Goal: Register for event/course

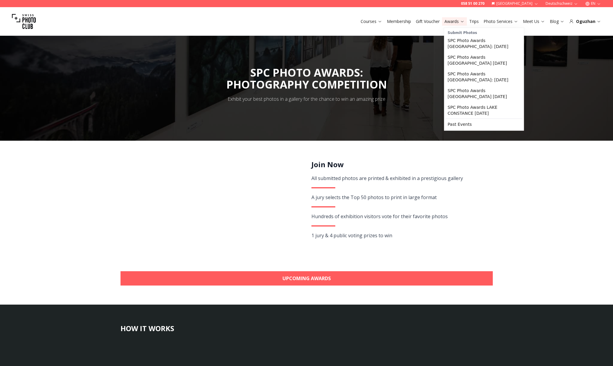
click at [479, 21] on link "Trips" at bounding box center [474, 21] width 10 height 6
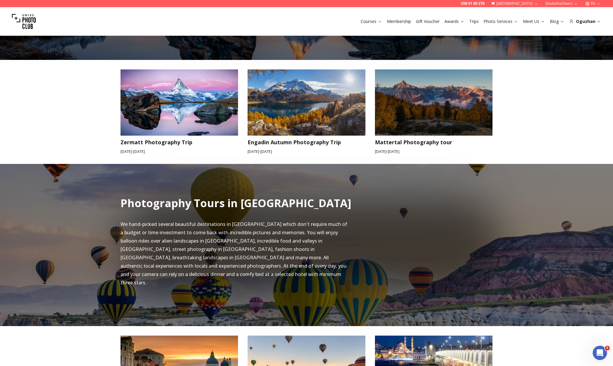
scroll to position [470, 0]
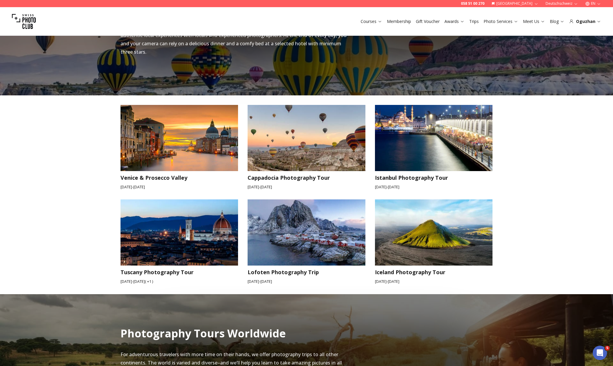
click at [451, 19] on link "Awards" at bounding box center [454, 21] width 20 height 6
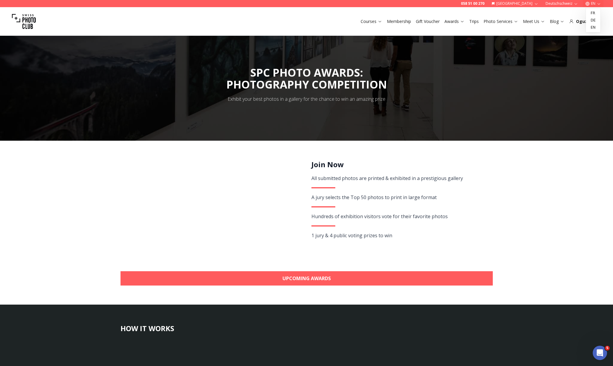
click at [592, 4] on button "EN" at bounding box center [593, 3] width 21 height 7
click at [592, 18] on link "de" at bounding box center [593, 20] width 12 height 7
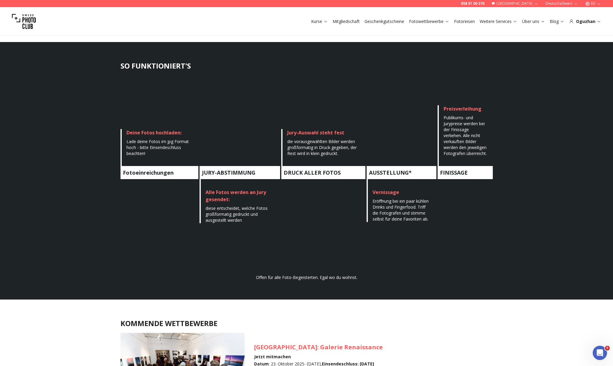
scroll to position [158, 0]
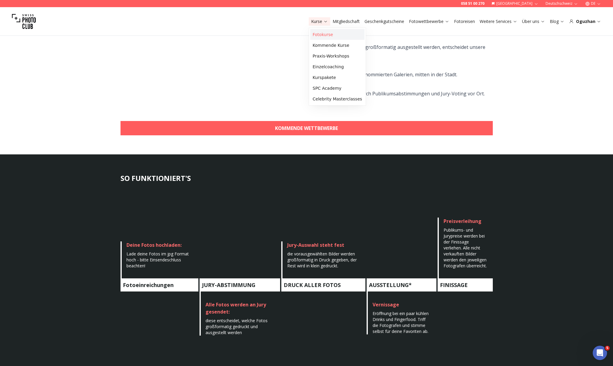
click at [314, 35] on link "Fotokurse" at bounding box center [337, 34] width 54 height 11
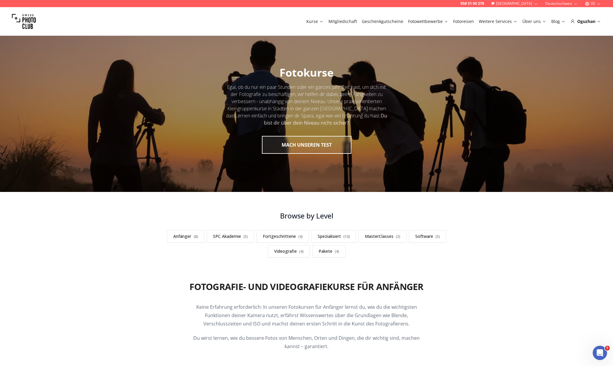
scroll to position [154, 0]
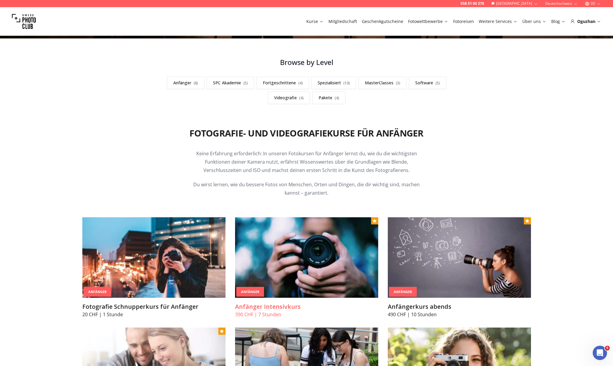
click at [268, 308] on h3 "Anfänger Intensivkurs" at bounding box center [306, 307] width 143 height 8
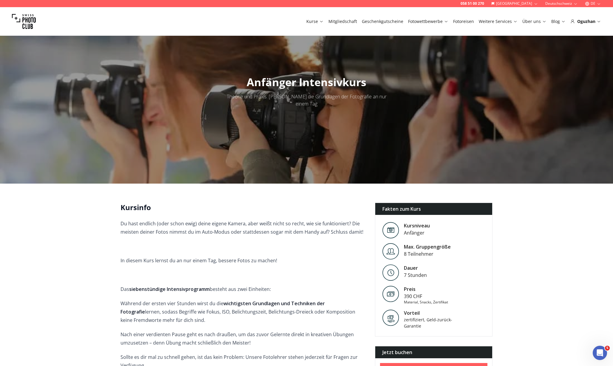
scroll to position [224, 0]
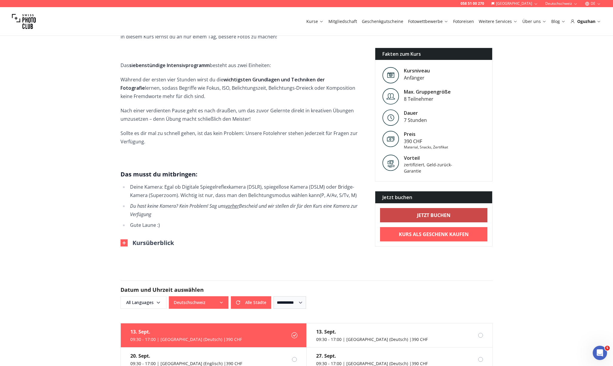
click at [414, 211] on link "Jetzt buchen" at bounding box center [434, 215] width 108 height 14
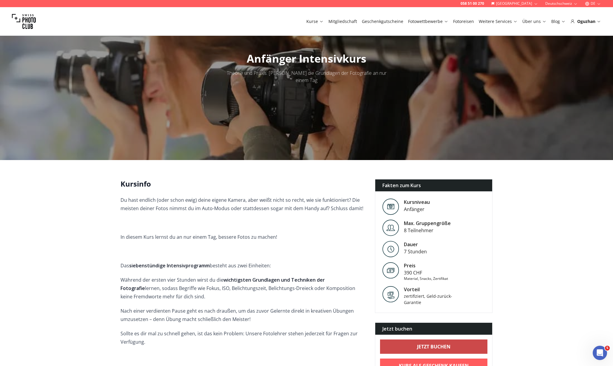
scroll to position [287, 0]
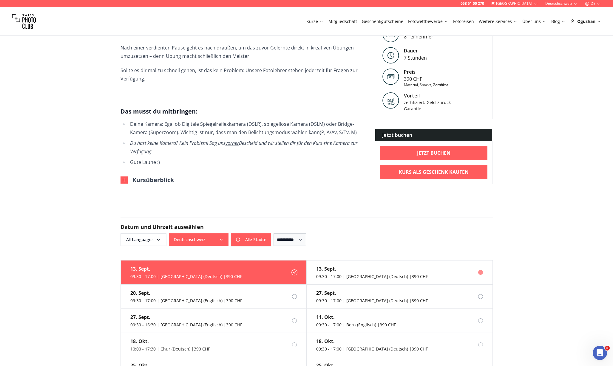
click at [345, 274] on div "09:30 - 17:00 | [GEOGRAPHIC_DATA] (Deutsch) | 390 CHF" at bounding box center [372, 277] width 112 height 6
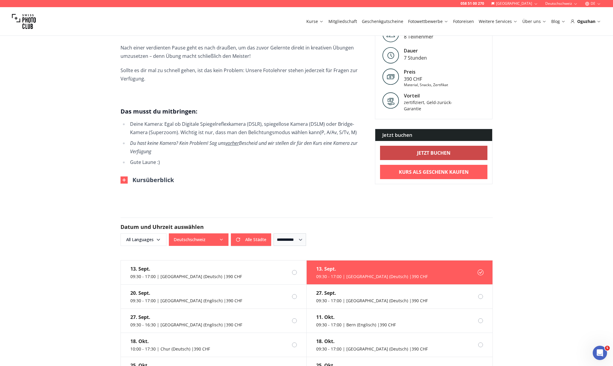
click at [426, 149] on b "Jetzt buchen" at bounding box center [433, 152] width 33 height 7
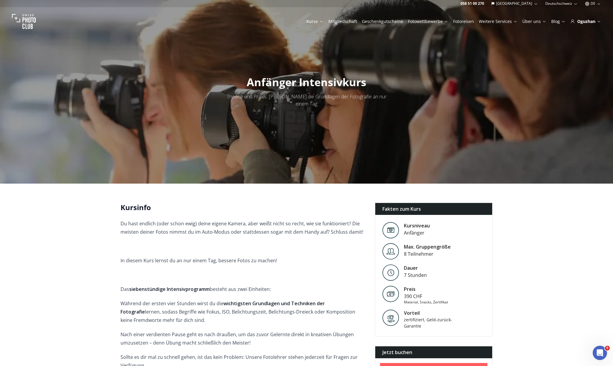
click at [342, 22] on link "Mitgliedschaft" at bounding box center [342, 21] width 29 height 6
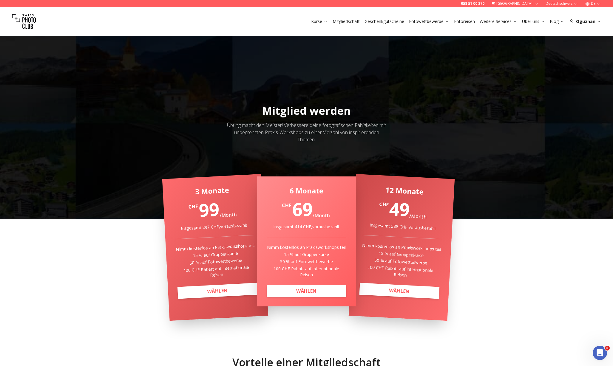
click at [384, 21] on link "Geschenkgutscheine" at bounding box center [385, 21] width 40 height 6
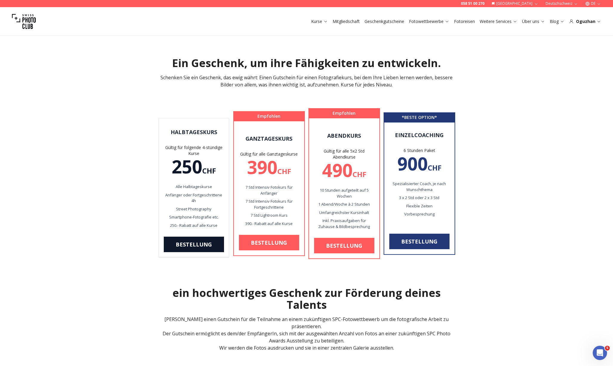
click at [410, 21] on link "Fotowettbewerbe" at bounding box center [429, 21] width 40 height 6
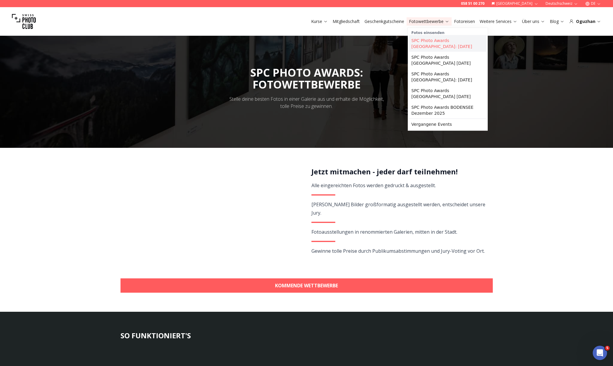
click at [419, 39] on link "SPC Photo Awards [GEOGRAPHIC_DATA]: [DATE]" at bounding box center [448, 43] width 78 height 17
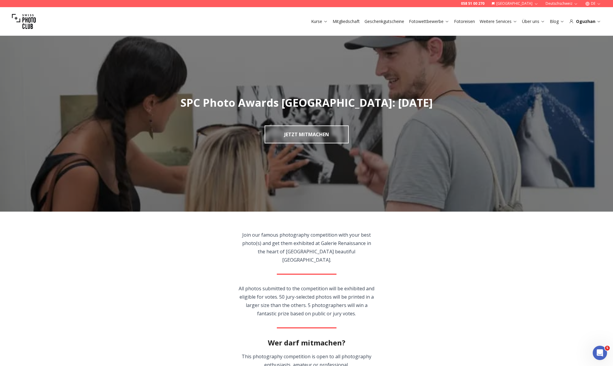
click at [469, 22] on link "Fotoreisen" at bounding box center [464, 21] width 21 height 6
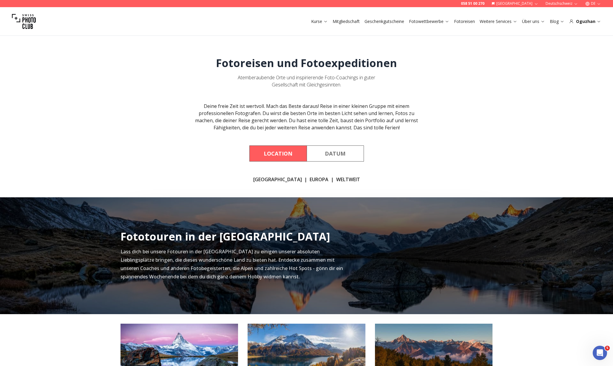
click at [495, 22] on link "Weitere Services" at bounding box center [499, 21] width 38 height 6
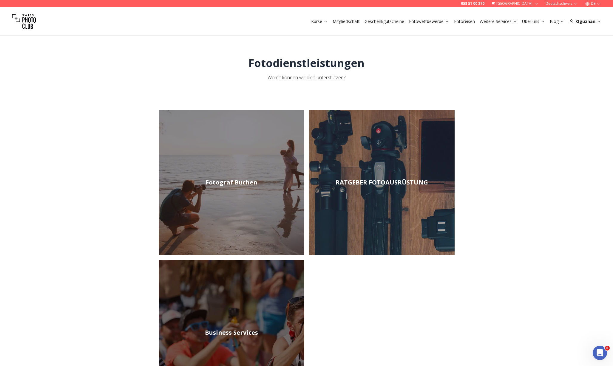
click at [24, 27] on img at bounding box center [24, 22] width 24 height 24
